Goal: Information Seeking & Learning: Learn about a topic

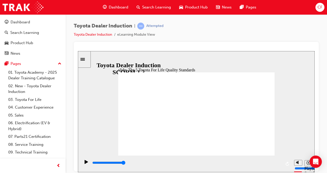
click at [285, 105] on div "slide: 9 TFL Components Oval 6 Oval 6 Oval 6 Oval 6 Oval 6 Rectangle 1 Rectangu…" at bounding box center [196, 111] width 237 height 121
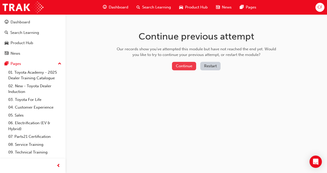
click at [183, 65] on button "Continue" at bounding box center [184, 66] width 24 height 8
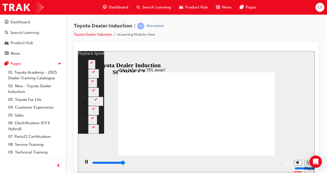
type input "10700"
type input "0"
type input "10800"
type input "139"
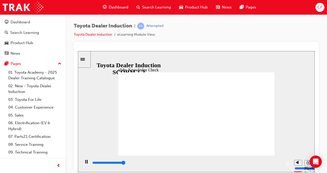
type input "5000"
radio input "true"
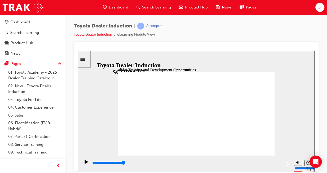
type input "5000"
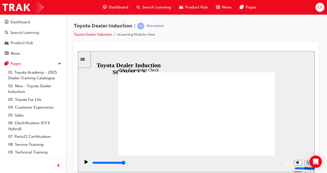
radio input "true"
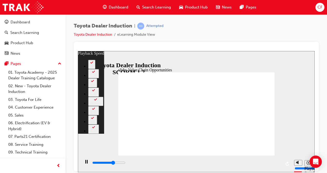
type input "7300"
type input "0"
type input "7500"
type input "0"
type input "7800"
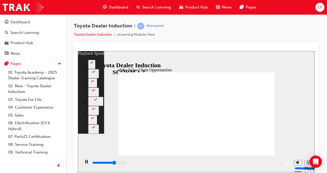
type input "0"
type input "8000"
type input "1"
type input "8300"
type input "1"
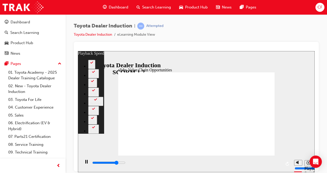
type input "8600"
type input "1"
type input "8800"
type input "2"
type input "9100"
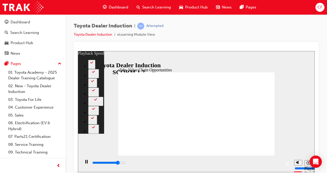
type input "2"
type input "9400"
type input "2"
type input "9600"
type input "2"
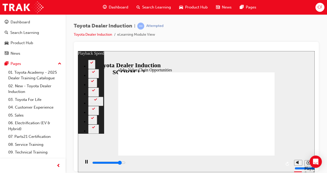
type input "9900"
type input "3"
type input "10200"
type input "3"
type input "10200"
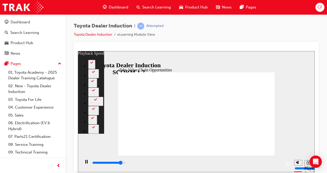
type input "3"
type input "10400"
type input "3"
type input "10700"
type input "3"
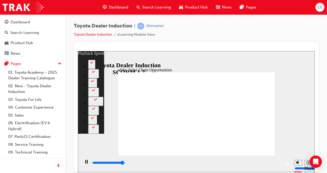
type input "11000"
type input "4"
type input "11200"
type input "4"
type input "11300"
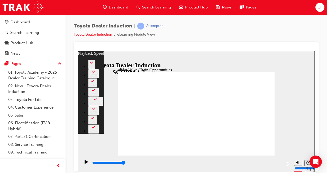
type input "64"
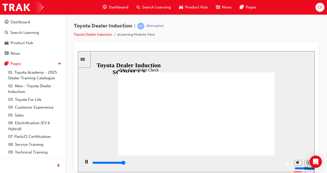
type input "5000"
radio input "true"
type input "5000"
radio input "true"
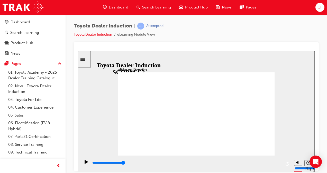
type input "5000"
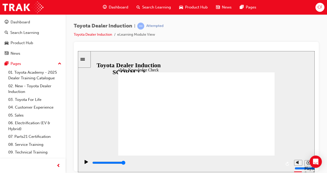
type input "t"
type input "to"
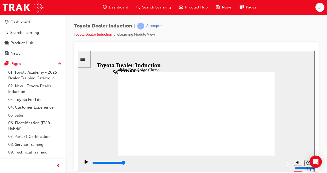
type input "toy"
type input "toyo"
type input "toyo6"
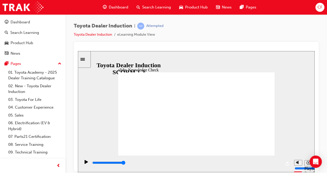
type input "toyo6"
type input "toyo"
type input "toyot"
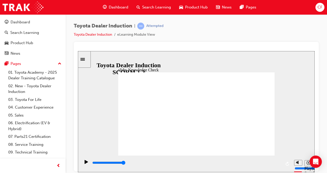
type input "toyota"
type input "toyota e"
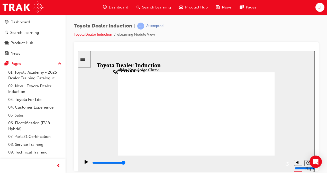
type input "toyota e"
type input "toyota en"
type input "toyota eng"
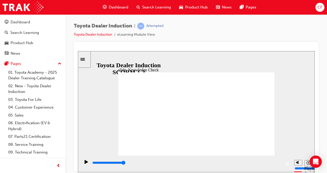
type input "toyota enga"
type input "toyota engag"
type input "toyota engage"
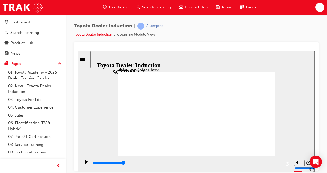
type input "toyota engage"
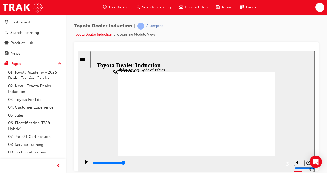
type input "8400"
checkbox input "true"
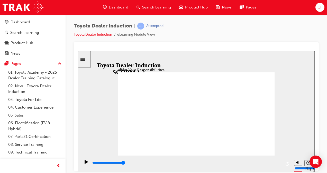
checkbox input "true"
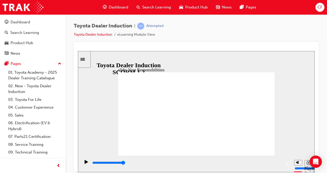
checkbox input "true"
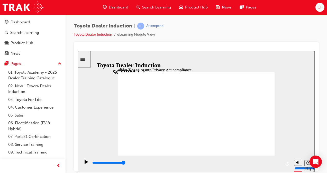
type input "5000"
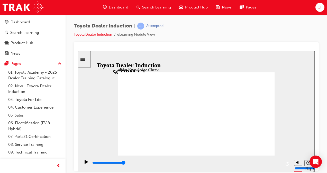
checkbox input "true"
type input "5000"
radio input "true"
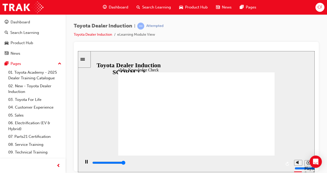
type input "5000"
checkbox input "true"
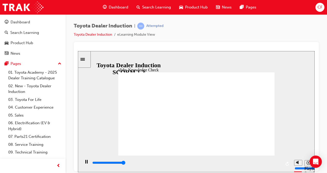
type input "5000"
checkbox input "true"
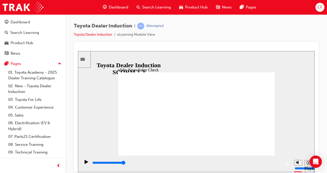
type input "9900"
click at [115, 7] on span "Dashboard" at bounding box center [119, 7] width 20 height 6
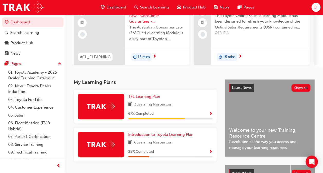
scroll to position [77, 0]
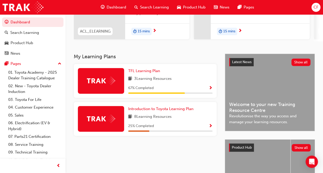
click at [99, 87] on div at bounding box center [101, 81] width 46 height 26
click at [210, 88] on span "Show Progress" at bounding box center [211, 88] width 4 height 5
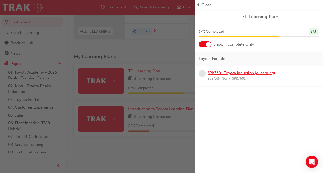
click at [220, 72] on link "SPK7601 Toyota Induction (eLearning)" at bounding box center [242, 73] width 68 height 5
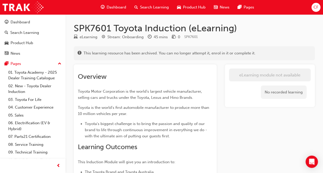
click at [112, 5] on span "Dashboard" at bounding box center [117, 7] width 20 height 6
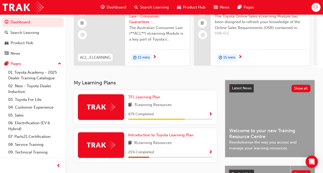
scroll to position [51, 0]
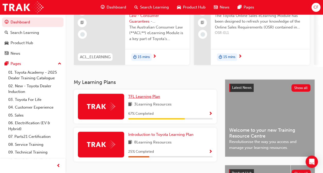
click at [138, 98] on span "TFL Learning Plan" at bounding box center [144, 96] width 32 height 5
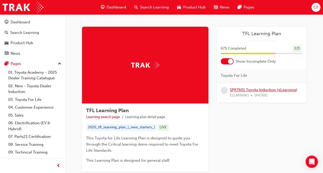
click at [245, 90] on link "SPK7601 Toyota Induction (eLearning)" at bounding box center [264, 90] width 68 height 5
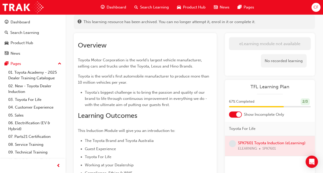
scroll to position [77, 0]
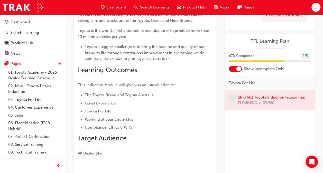
click at [236, 68] on div at bounding box center [238, 68] width 5 height 5
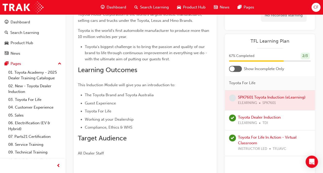
click at [240, 69] on div at bounding box center [235, 69] width 13 height 6
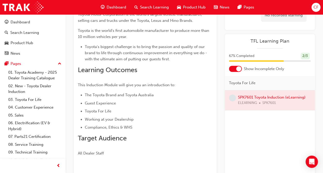
click at [240, 69] on div at bounding box center [238, 68] width 5 height 5
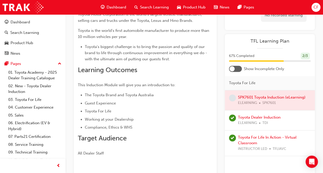
click at [240, 69] on div at bounding box center [235, 69] width 13 height 6
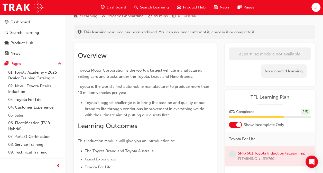
scroll to position [0, 0]
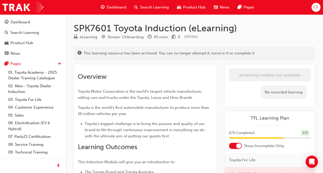
click at [117, 8] on span "Dashboard" at bounding box center [117, 7] width 20 height 6
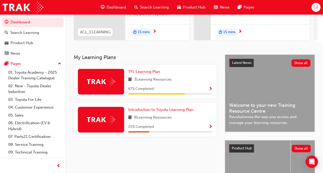
scroll to position [77, 0]
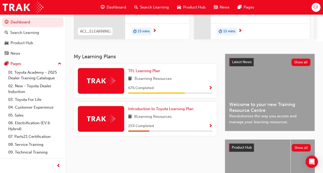
click at [98, 123] on img at bounding box center [101, 119] width 28 height 8
click at [211, 129] on span "Show Progress" at bounding box center [211, 126] width 4 height 5
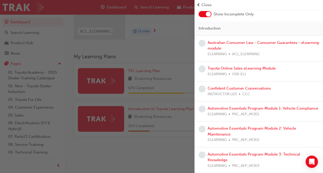
scroll to position [0, 0]
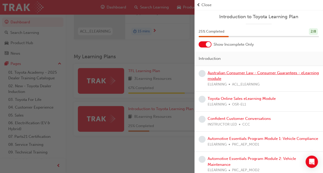
click at [227, 72] on link "Australian Consumer Law - Consumer Guarantees - eLearning module" at bounding box center [263, 76] width 111 height 11
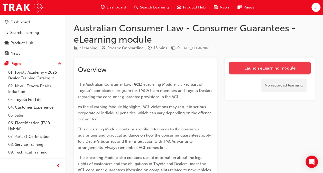
click at [246, 70] on link "Launch eLearning module" at bounding box center [270, 68] width 82 height 13
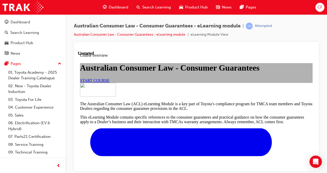
click at [110, 83] on link "START COURSE" at bounding box center [95, 80] width 30 height 4
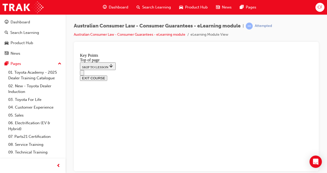
scroll to position [257, 0]
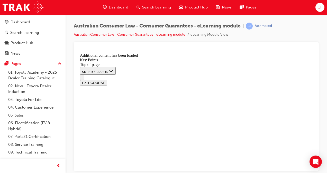
scroll to position [735, 0]
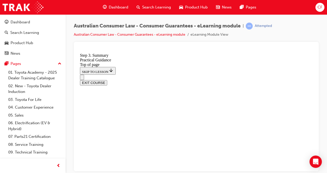
scroll to position [77, 0]
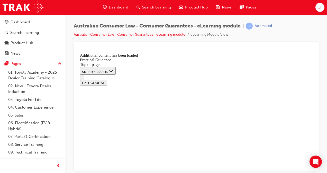
scroll to position [1322, 0]
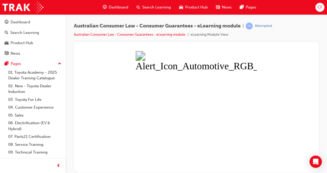
click at [201, 118] on button "Unzoom image" at bounding box center [196, 111] width 237 height 121
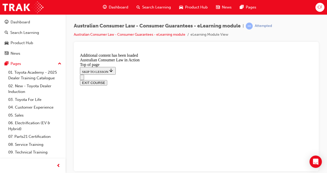
scroll to position [324, 0]
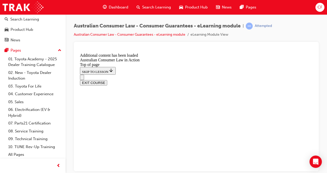
scroll to position [1080, 0]
